Goal: Task Accomplishment & Management: Manage account settings

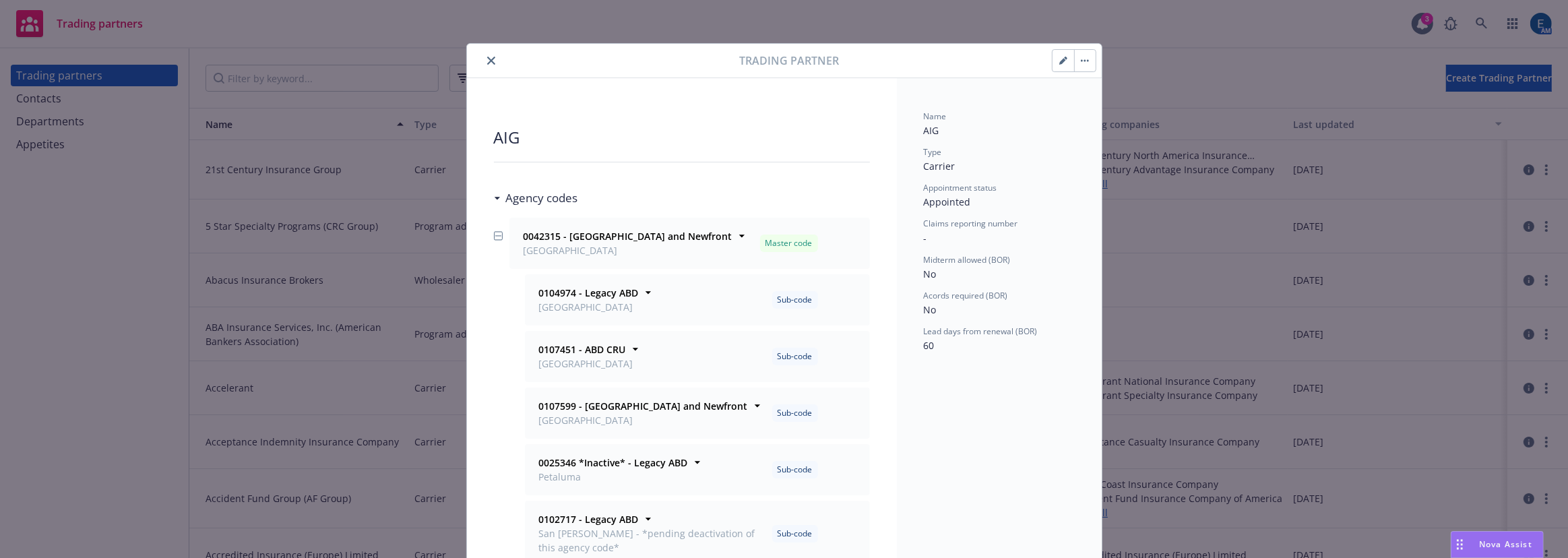
click at [487, 57] on icon "close" at bounding box center [491, 61] width 8 height 8
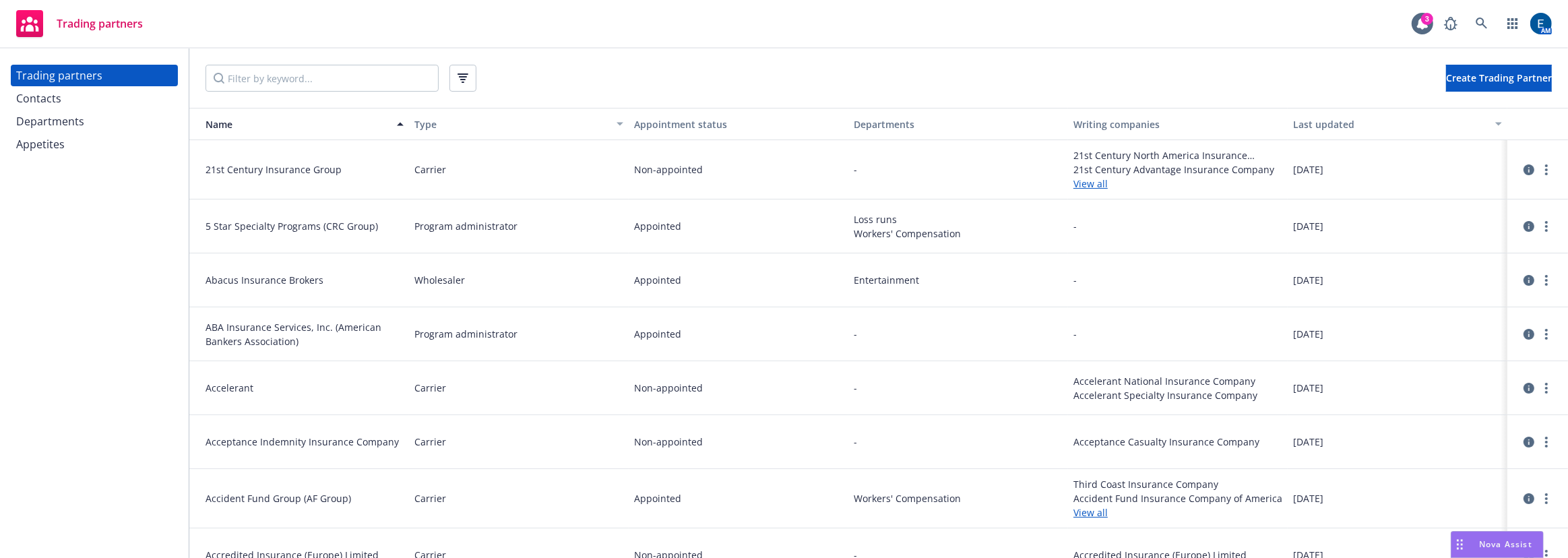
click at [35, 91] on div "Contacts" at bounding box center [38, 98] width 45 height 22
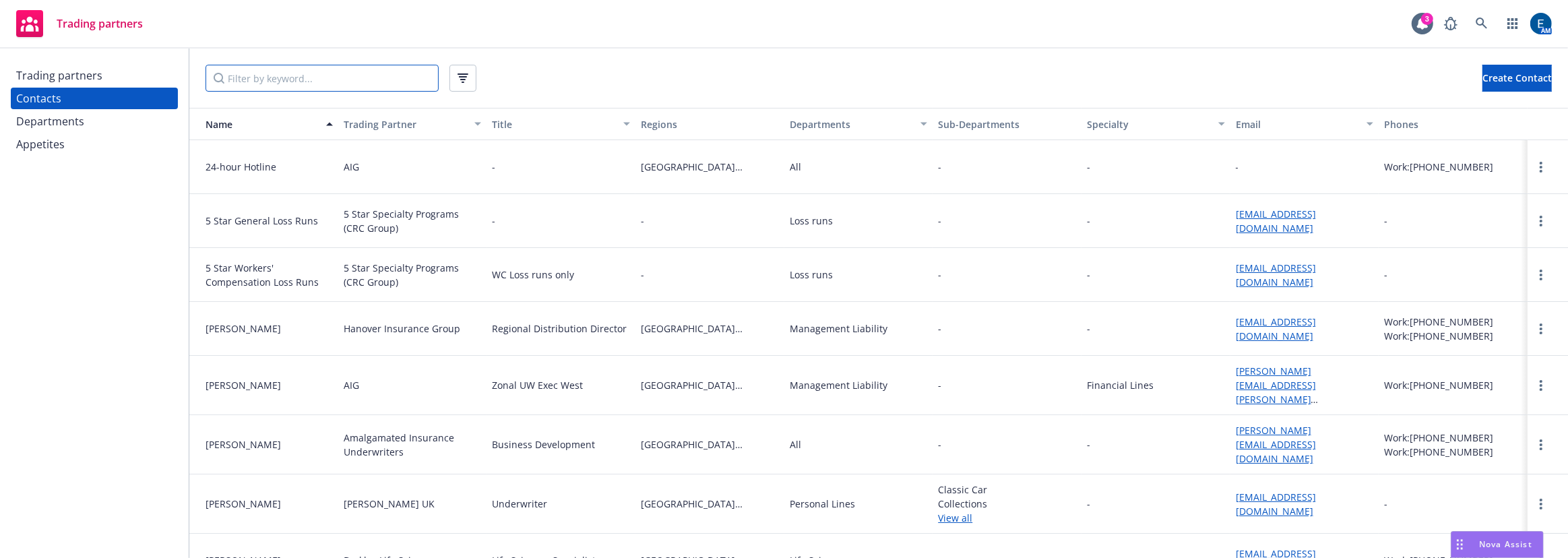
click at [262, 67] on input "Filter by keyword..." at bounding box center [322, 78] width 233 height 27
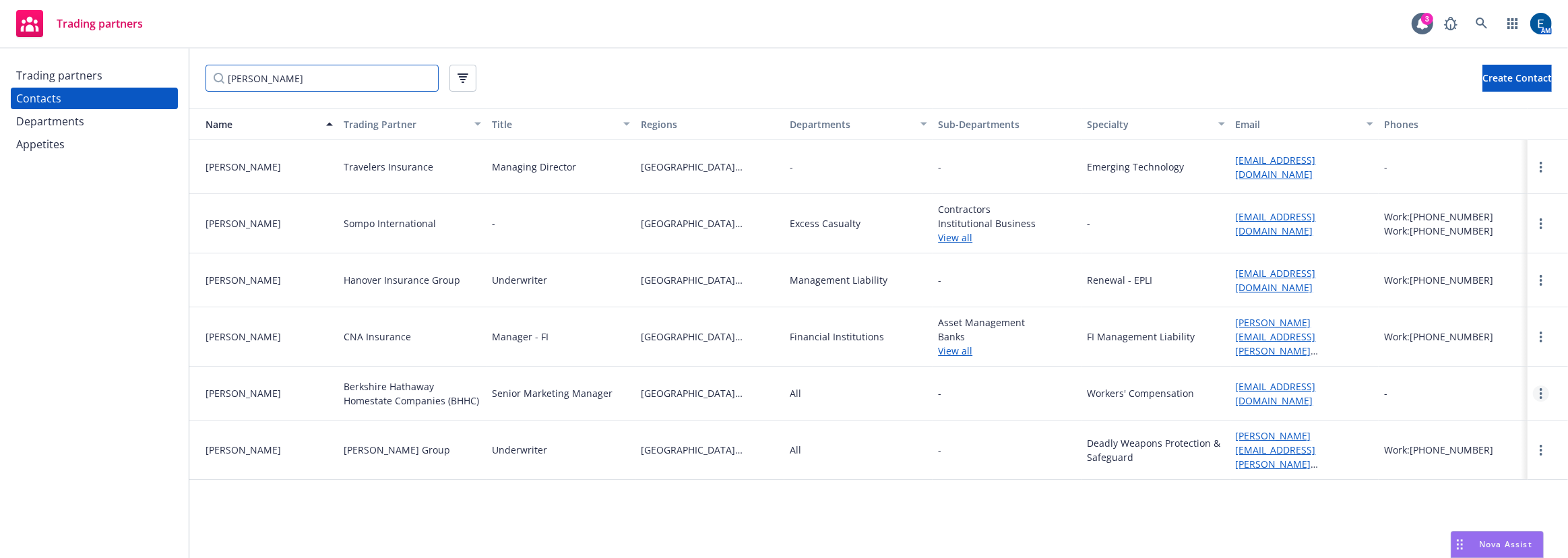
type input "[PERSON_NAME]"
click at [783, 371] on link "more" at bounding box center [1540, 394] width 16 height 16
click at [783, 371] on link "Delete" at bounding box center [1510, 423] width 72 height 27
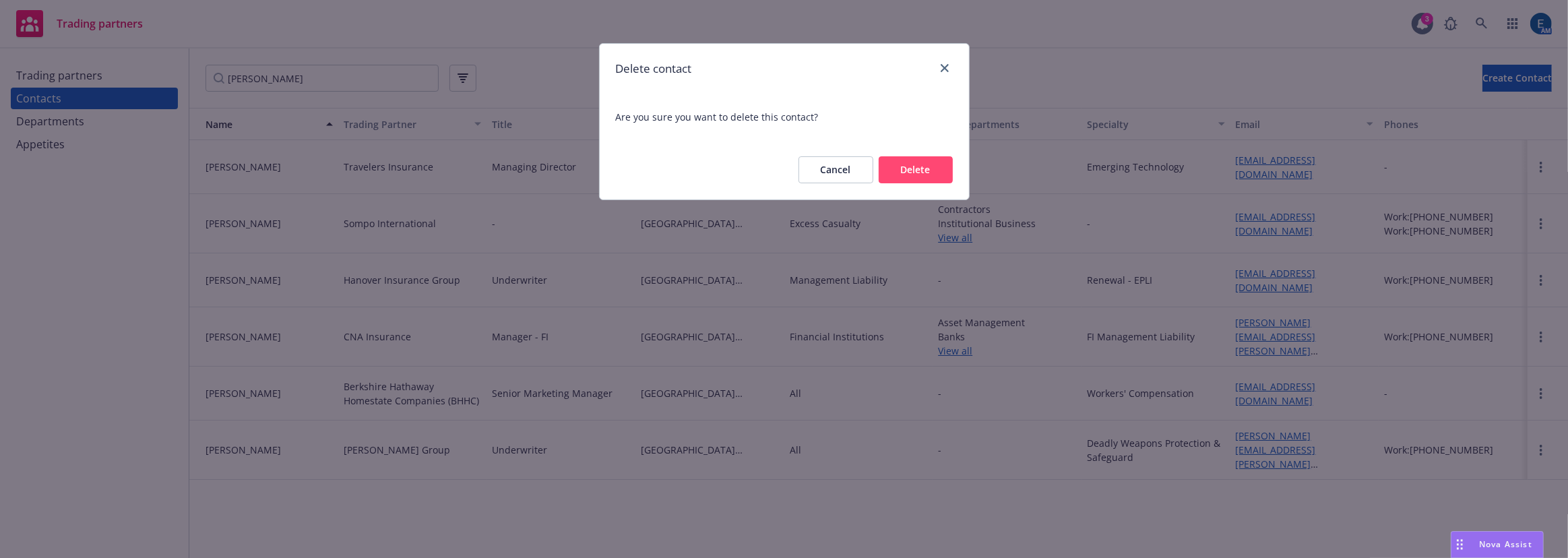
click at [783, 156] on button "Delete" at bounding box center [915, 169] width 74 height 27
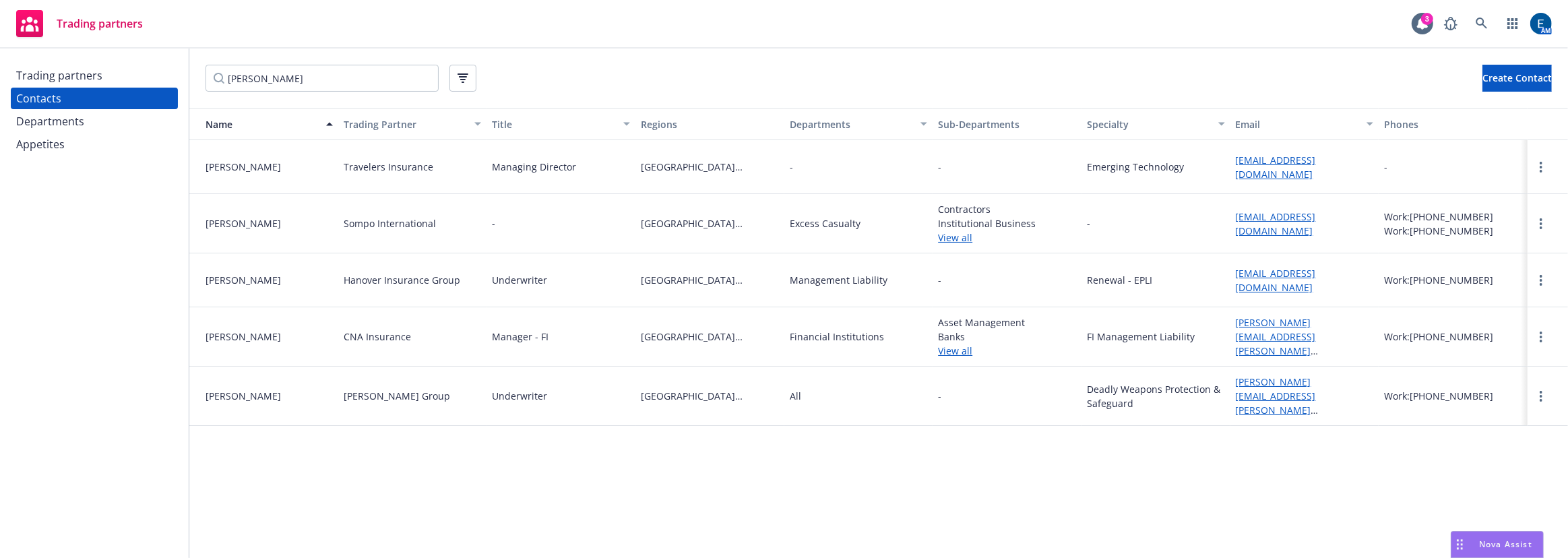
drag, startPoint x: 565, startPoint y: 208, endPoint x: 566, endPoint y: 225, distance: 17.0
click at [566, 225] on div "-" at bounding box center [560, 223] width 149 height 59
